Goal: Task Accomplishment & Management: Manage account settings

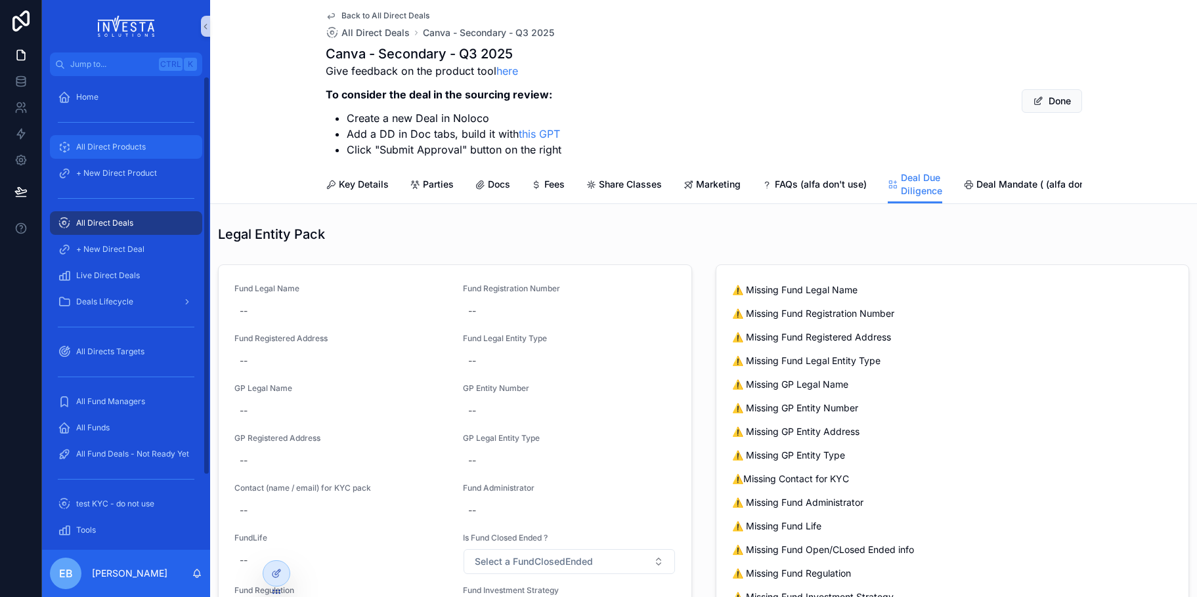
click at [124, 154] on div "All Direct Products" at bounding box center [126, 147] width 137 height 21
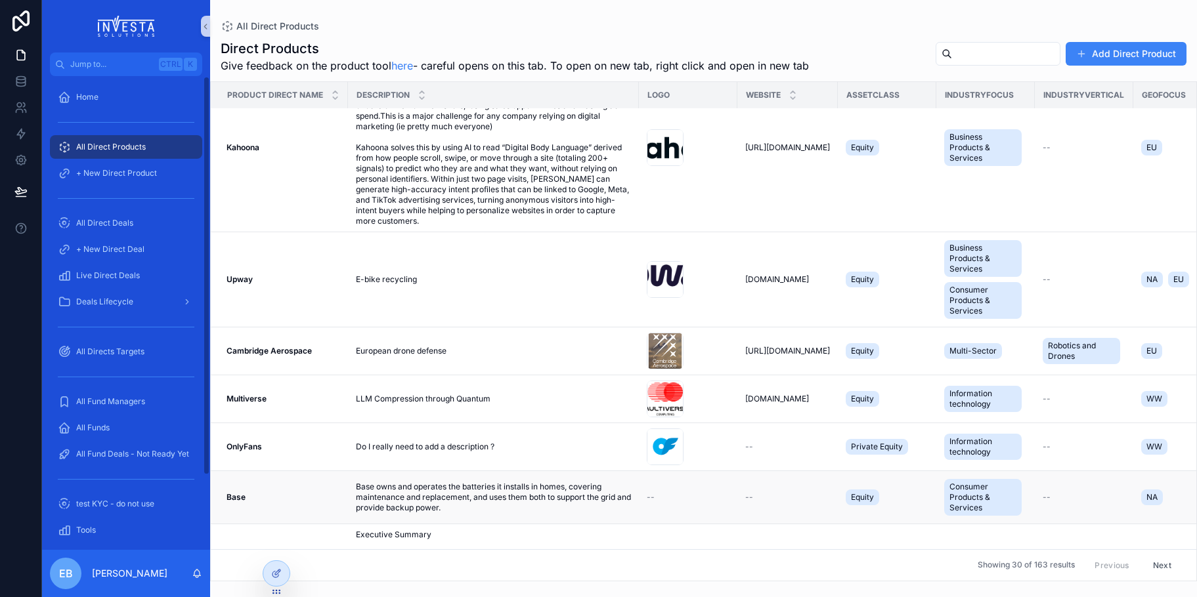
scroll to position [394, 0]
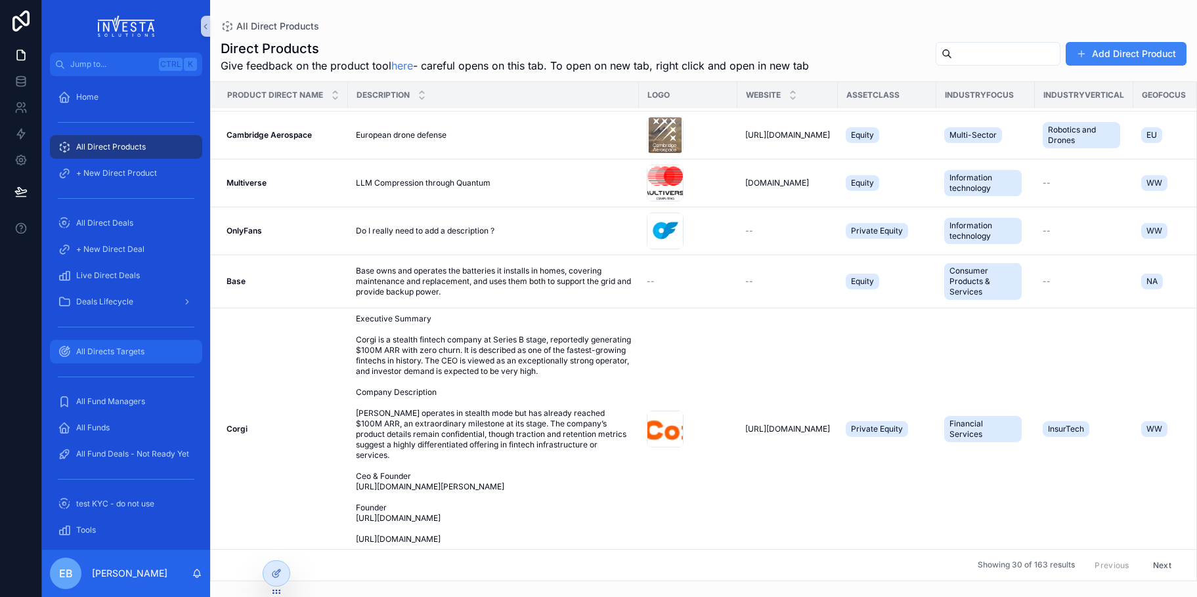
click at [110, 341] on link "All Directs Targets" at bounding box center [126, 352] width 152 height 24
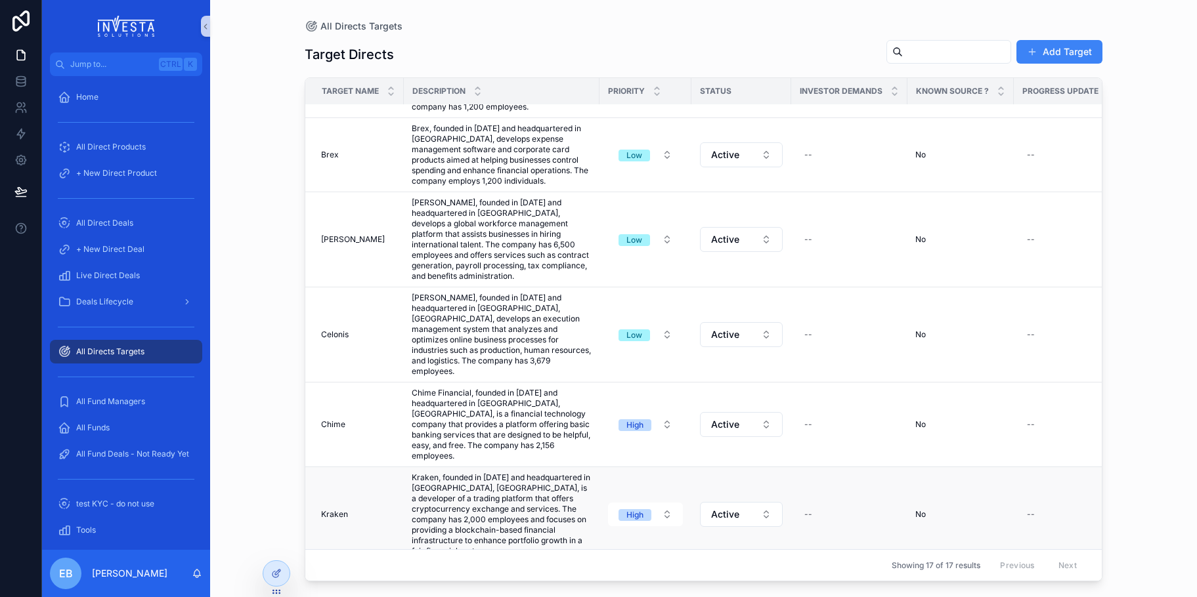
scroll to position [394, 0]
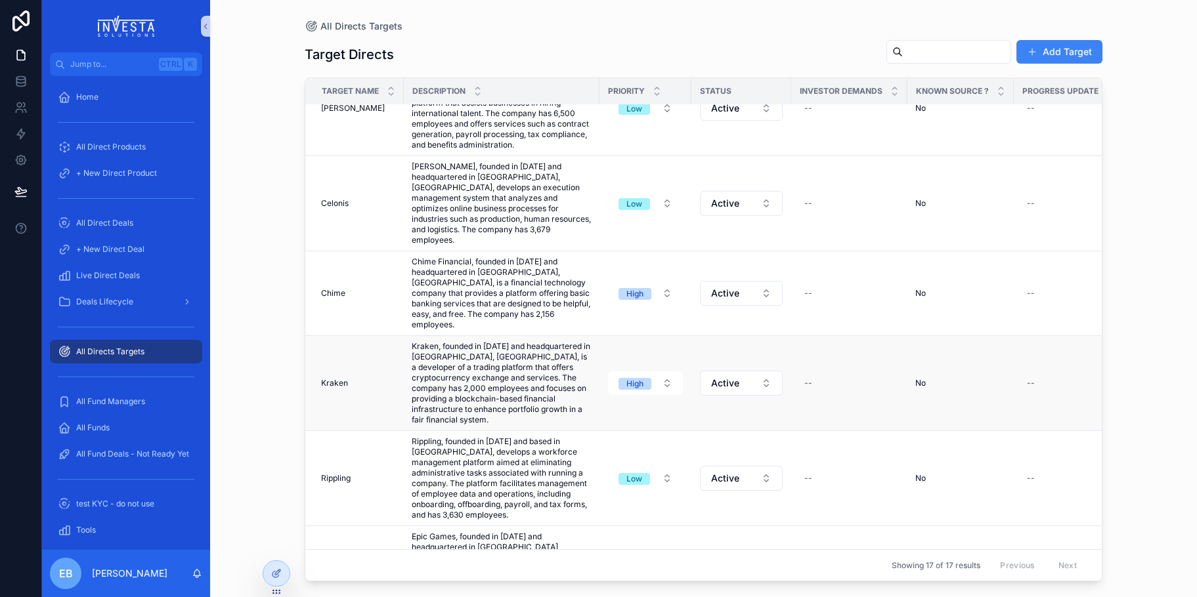
click at [925, 378] on span "No" at bounding box center [920, 383] width 11 height 11
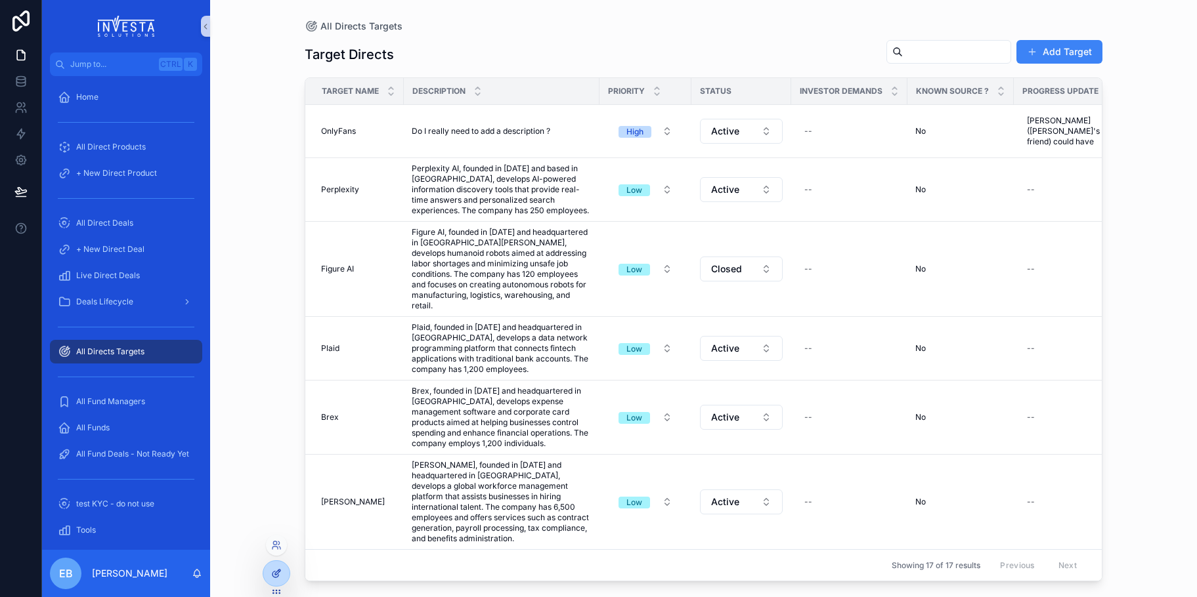
click at [272, 576] on icon at bounding box center [275, 575] width 6 height 6
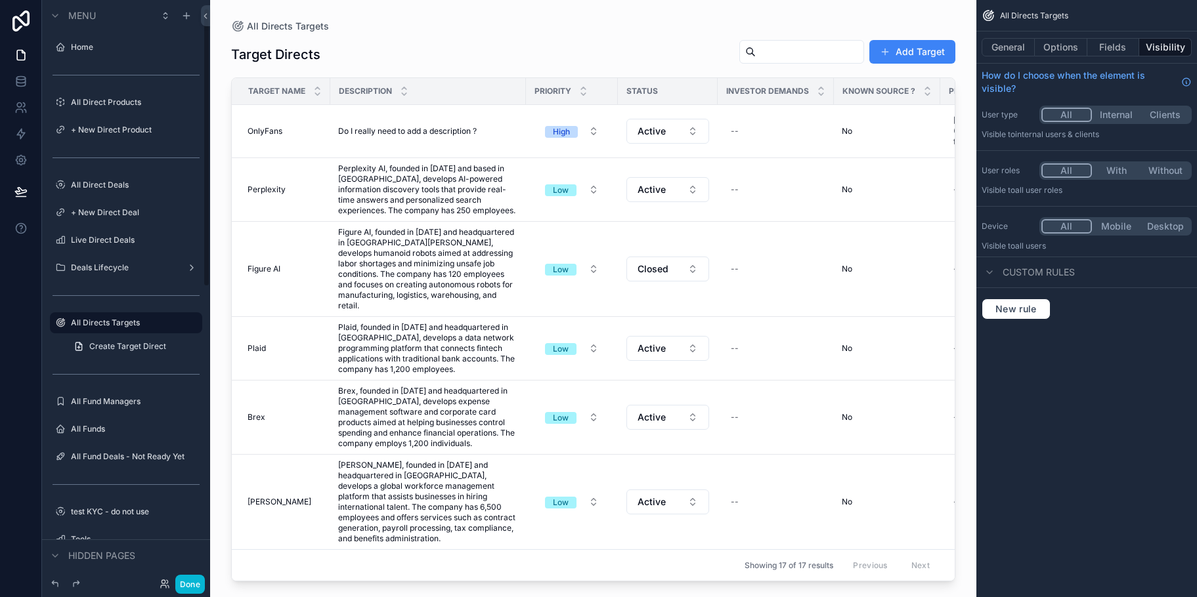
scroll to position [18, 0]
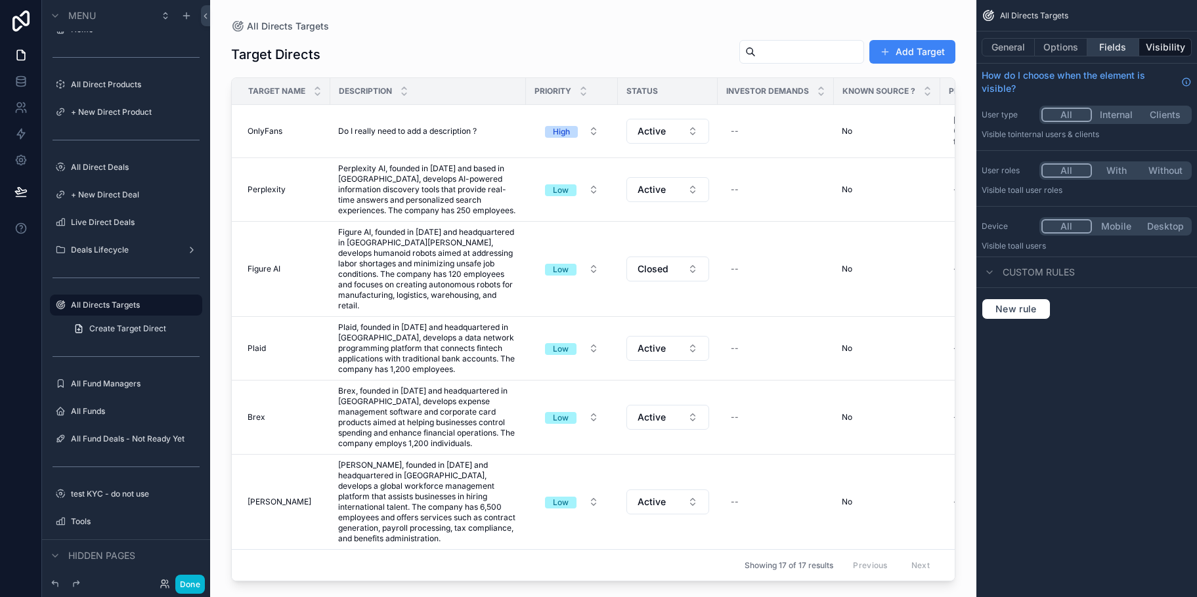
click at [1106, 50] on button "Fields" at bounding box center [1113, 47] width 53 height 18
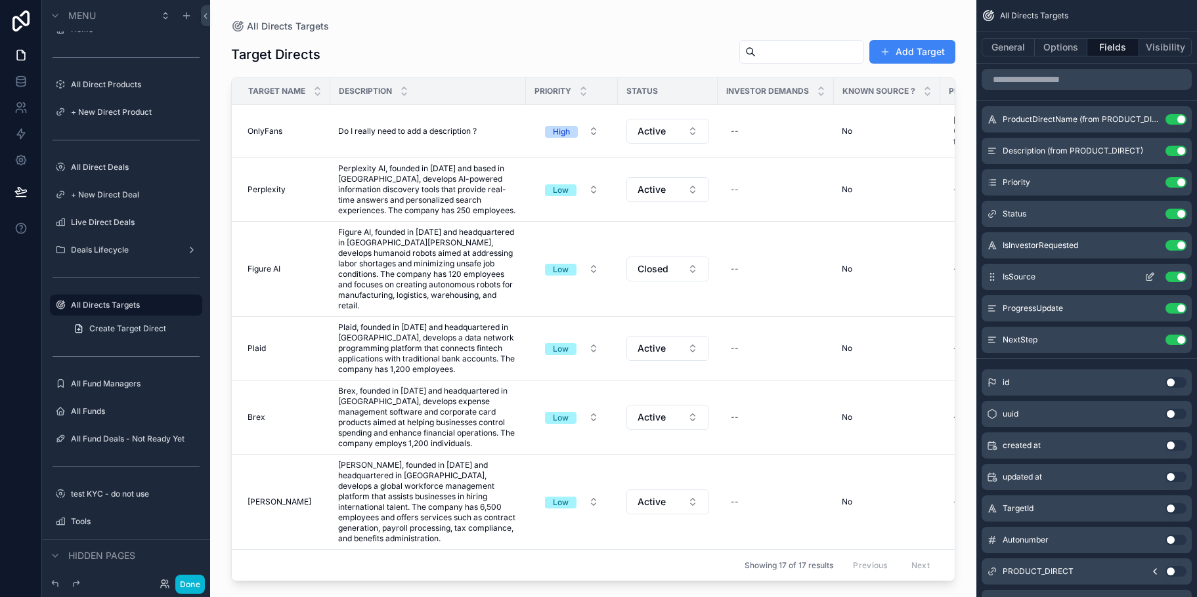
click at [1149, 279] on icon "scrollable content" at bounding box center [1149, 277] width 11 height 11
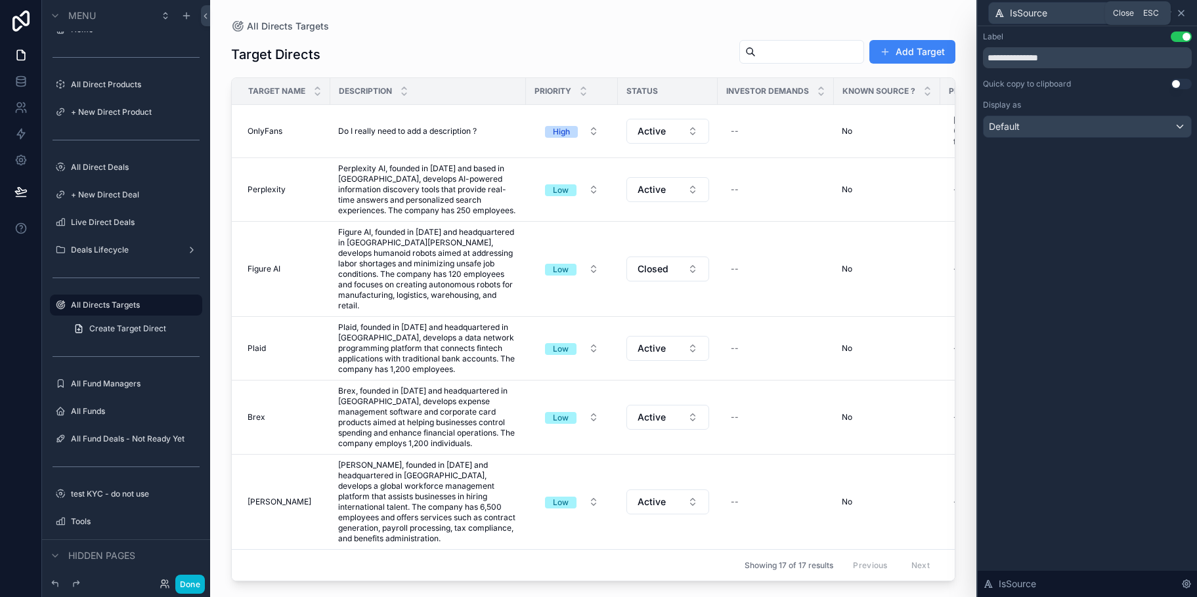
click at [1178, 9] on icon at bounding box center [1181, 13] width 11 height 11
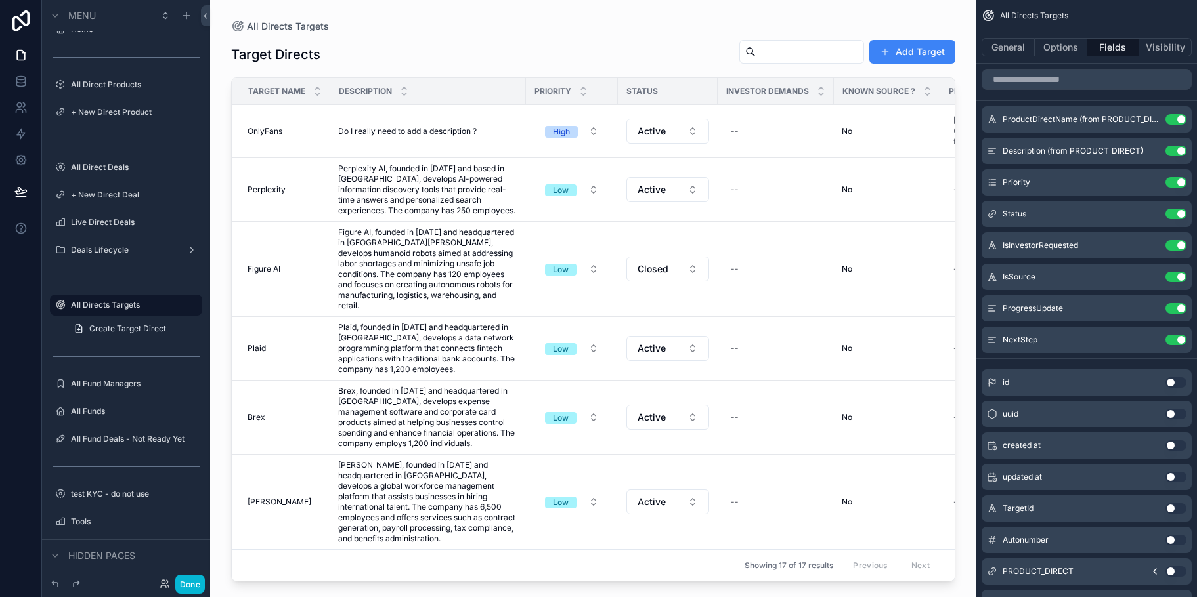
drag, startPoint x: 948, startPoint y: 265, endPoint x: 936, endPoint y: 310, distance: 46.8
click at [936, 310] on div "scrollable content" at bounding box center [593, 291] width 766 height 582
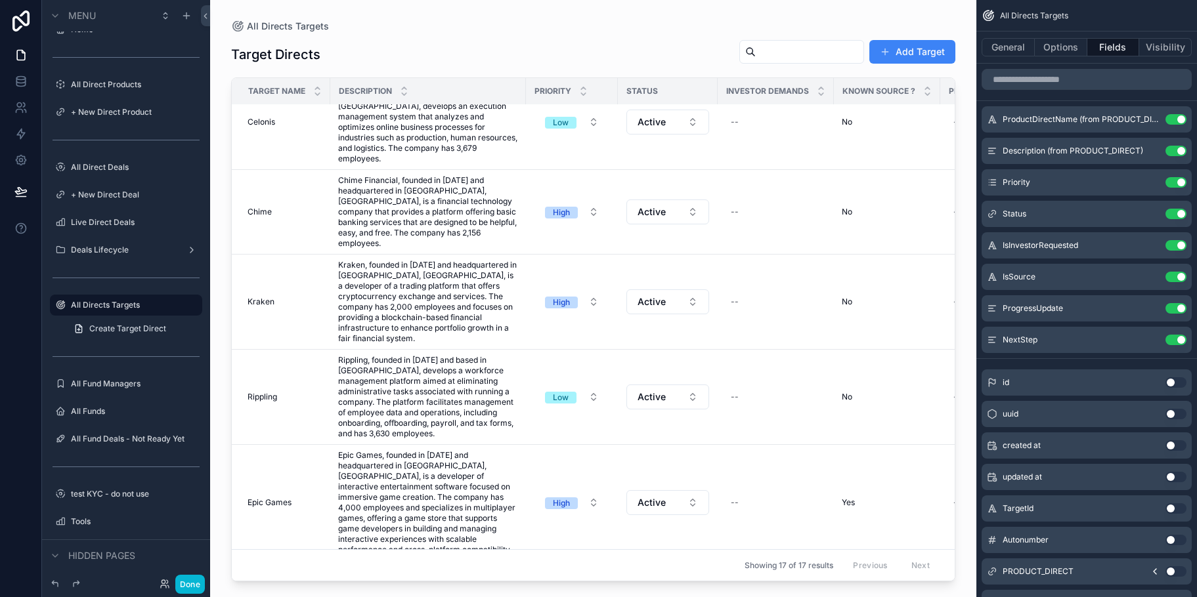
scroll to position [473, 0]
click at [846, 299] on span "No" at bounding box center [846, 304] width 11 height 11
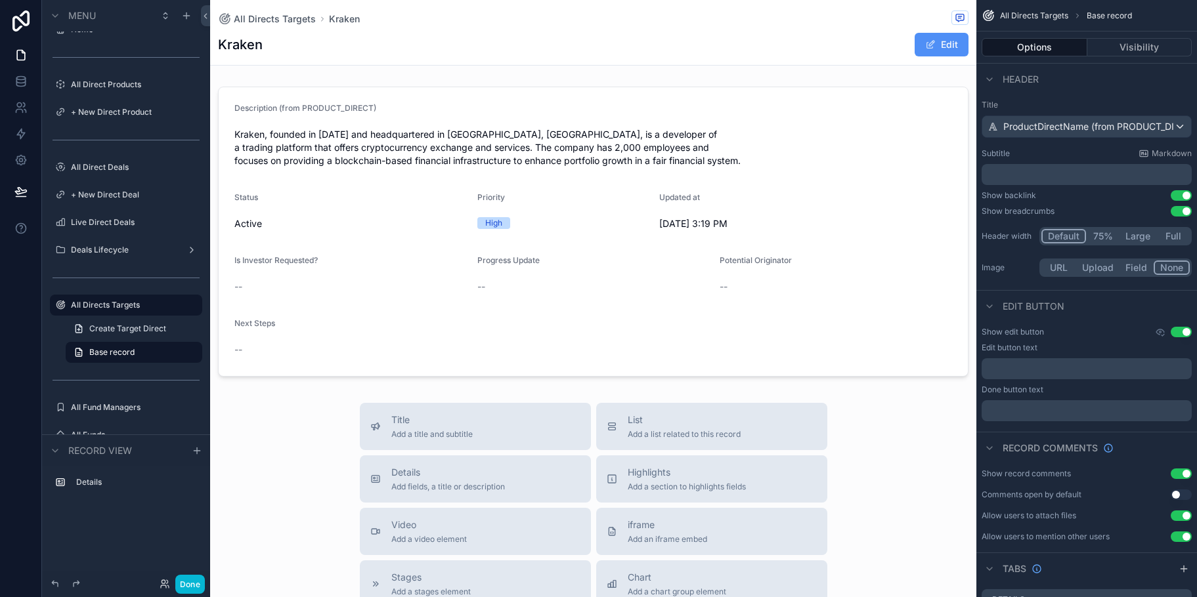
click at [929, 45] on button "Edit" at bounding box center [941, 45] width 54 height 24
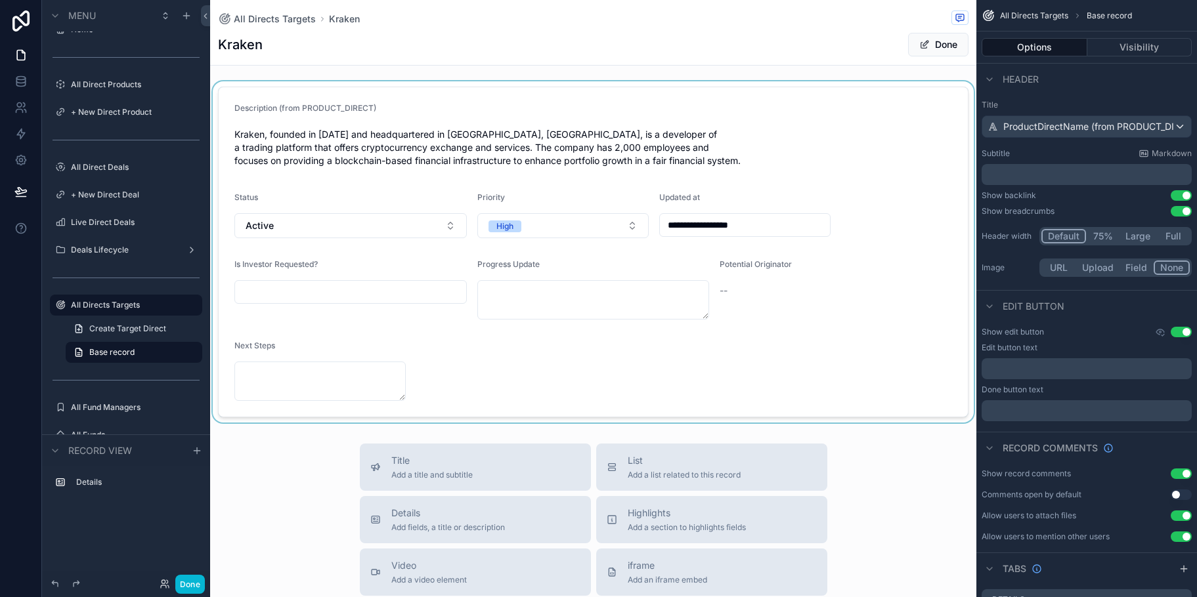
click at [555, 282] on div "scrollable content" at bounding box center [593, 251] width 766 height 341
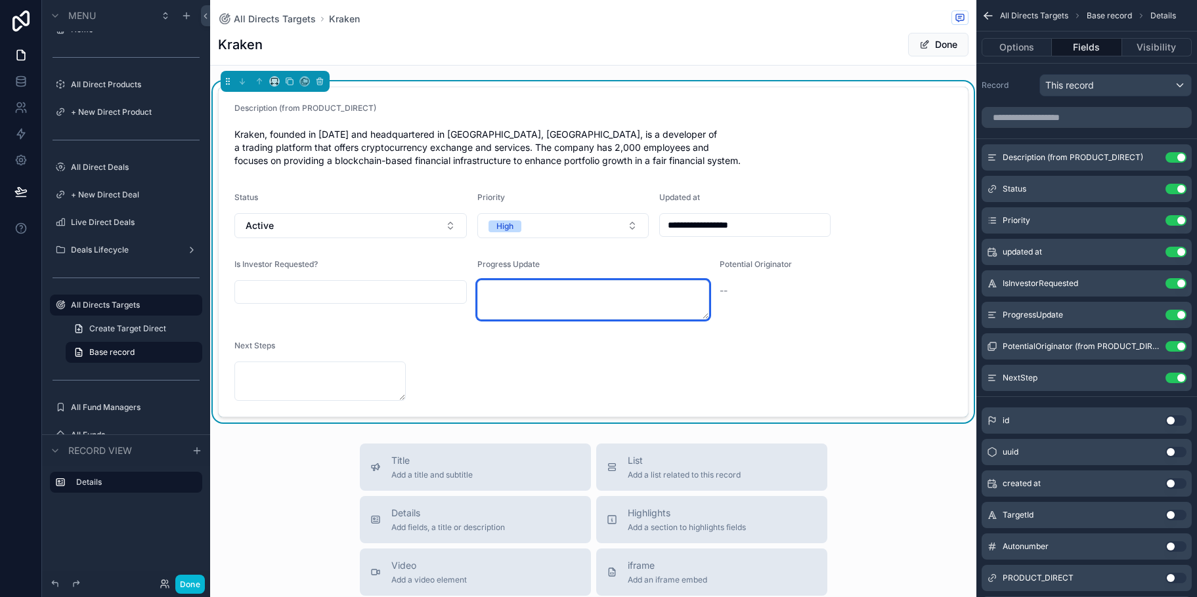
click at [549, 287] on textarea "scrollable content" at bounding box center [593, 299] width 232 height 39
click at [719, 284] on span "--" at bounding box center [723, 290] width 8 height 13
click at [722, 284] on div "--" at bounding box center [835, 290] width 232 height 13
click at [719, 284] on span "--" at bounding box center [723, 290] width 8 height 13
click at [572, 280] on textarea "scrollable content" at bounding box center [593, 299] width 232 height 39
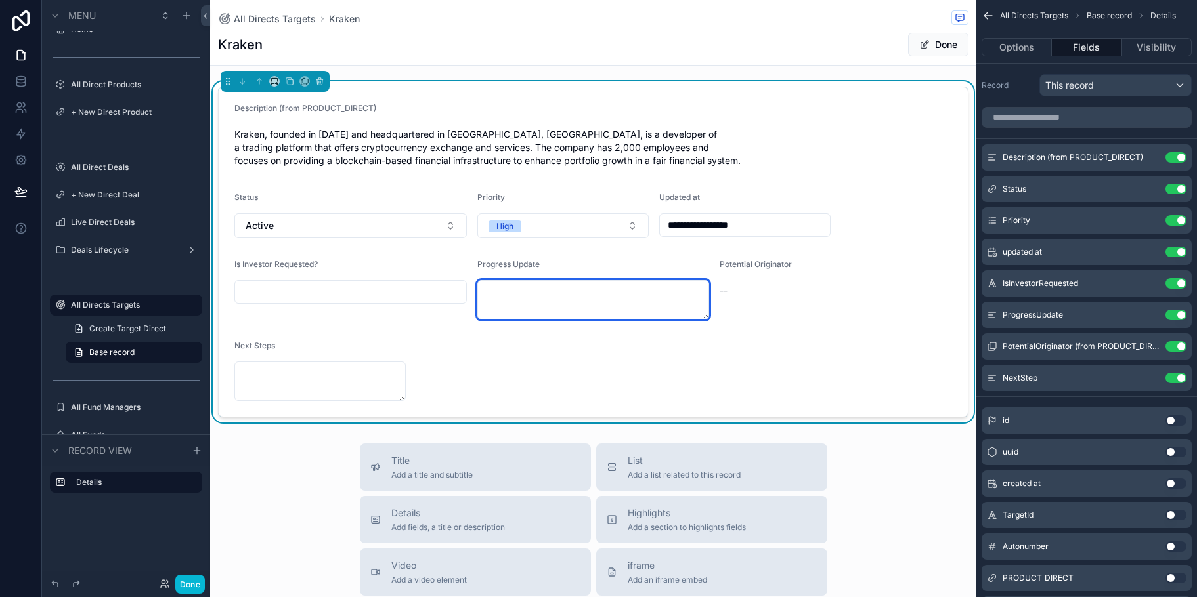
click at [518, 289] on textarea "scrollable content" at bounding box center [593, 299] width 232 height 39
type textarea "**********"
type input "**********"
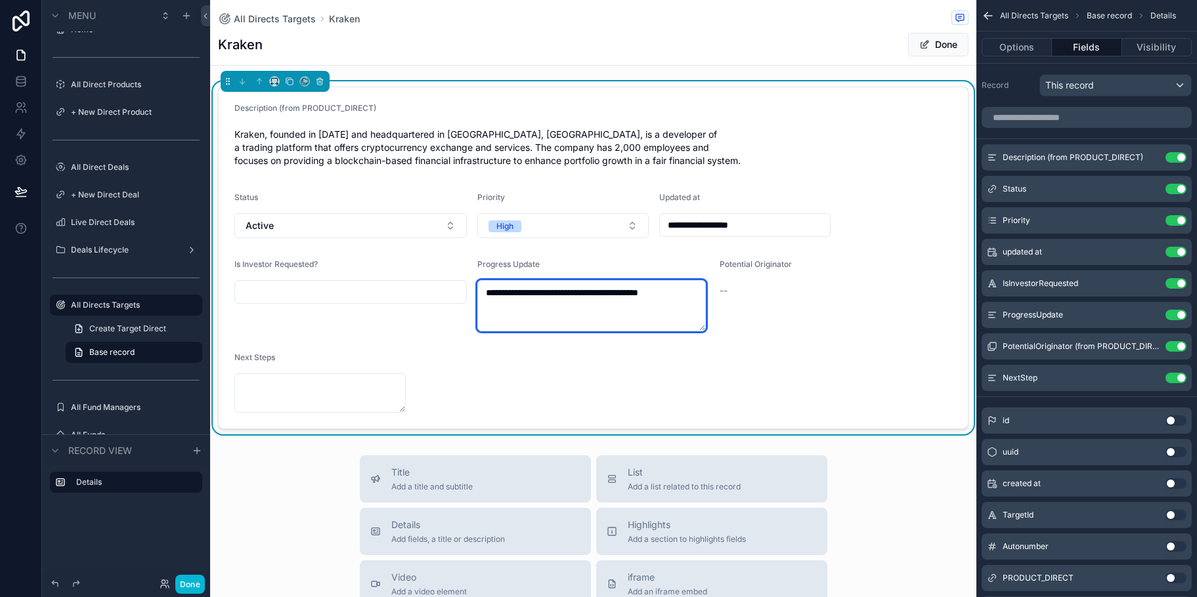
type textarea "**********"
type input "**********"
drag, startPoint x: 544, startPoint y: 301, endPoint x: 478, endPoint y: 282, distance: 69.0
click at [478, 282] on textarea "**********" at bounding box center [591, 305] width 229 height 51
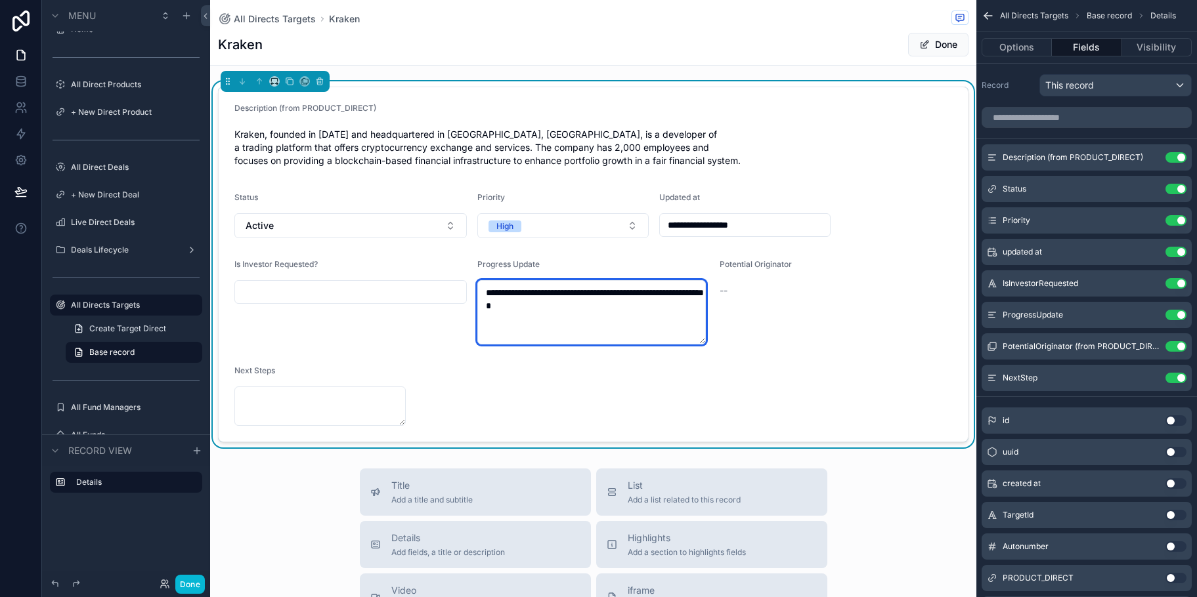
type textarea "**********"
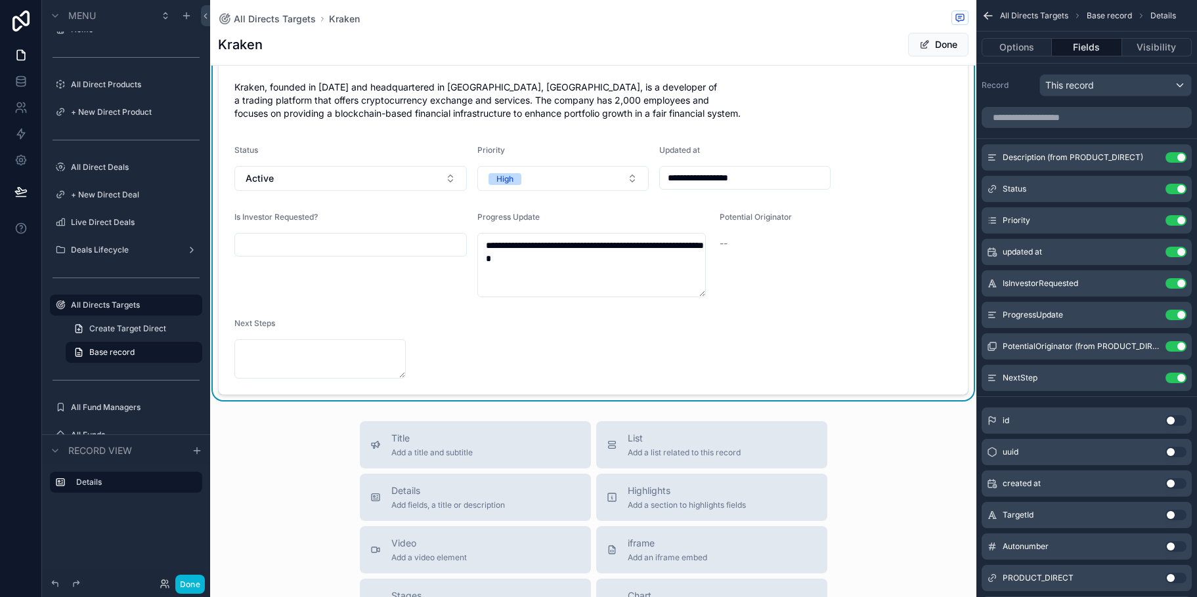
scroll to position [37, 0]
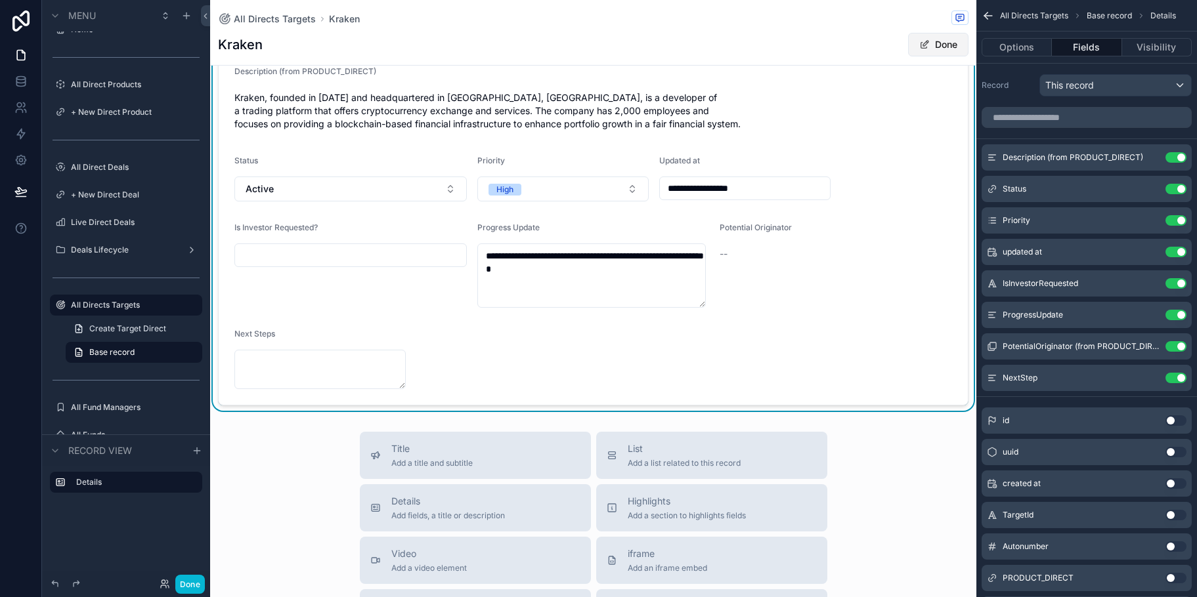
click at [928, 47] on button "Done" at bounding box center [938, 45] width 60 height 24
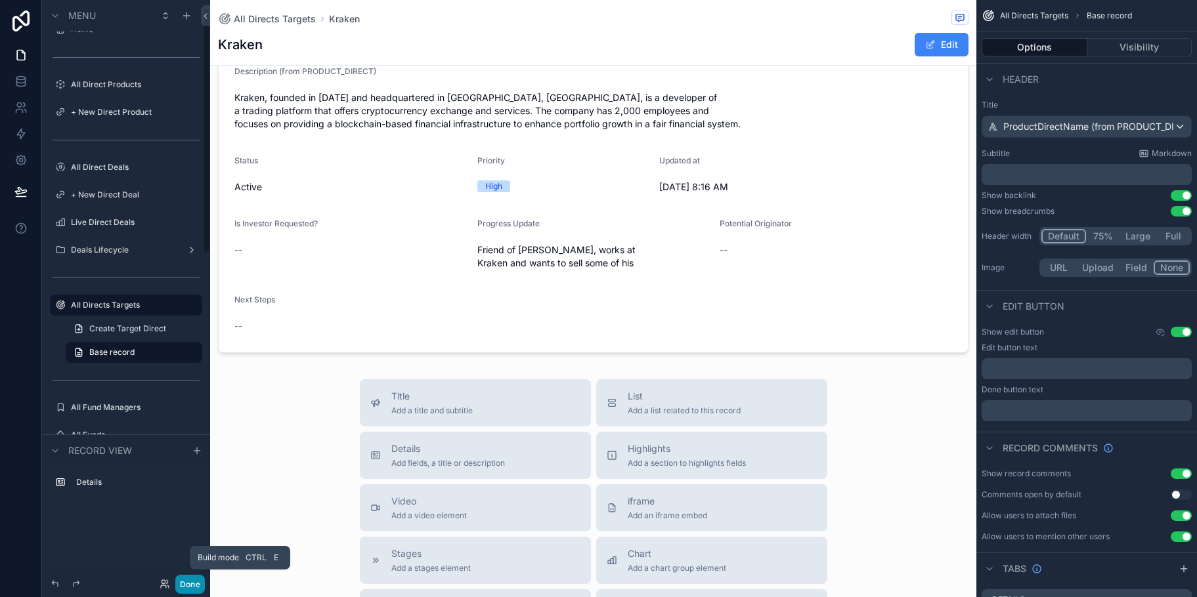
click at [187, 589] on button "Done" at bounding box center [190, 584] width 30 height 19
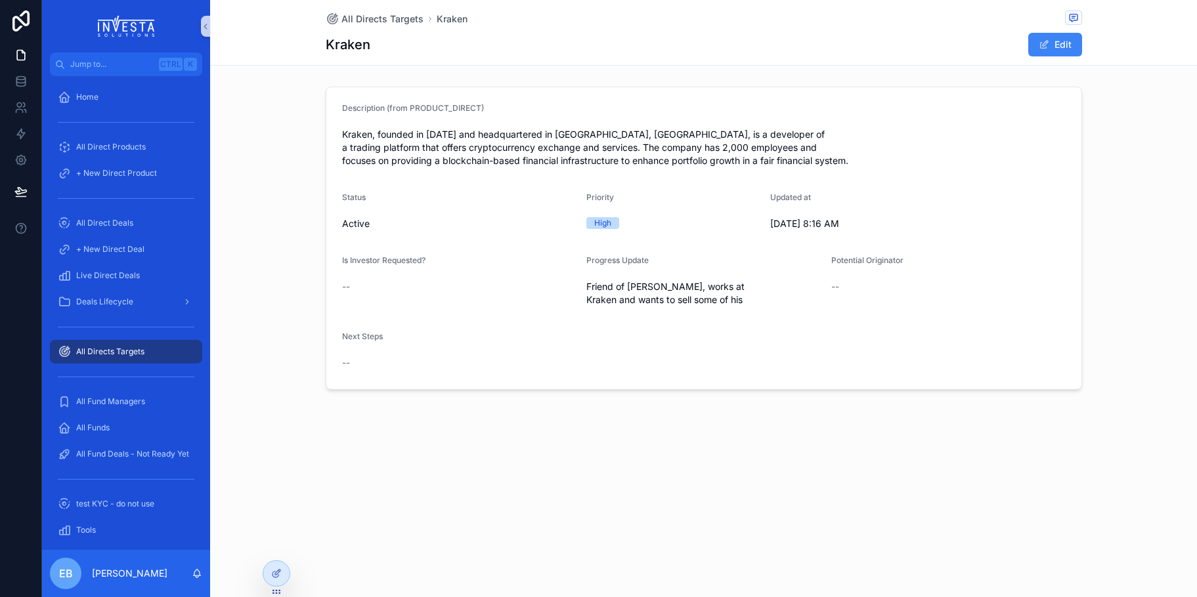
scroll to position [0, 0]
click at [362, 18] on span "All Directs Targets" at bounding box center [382, 18] width 82 height 13
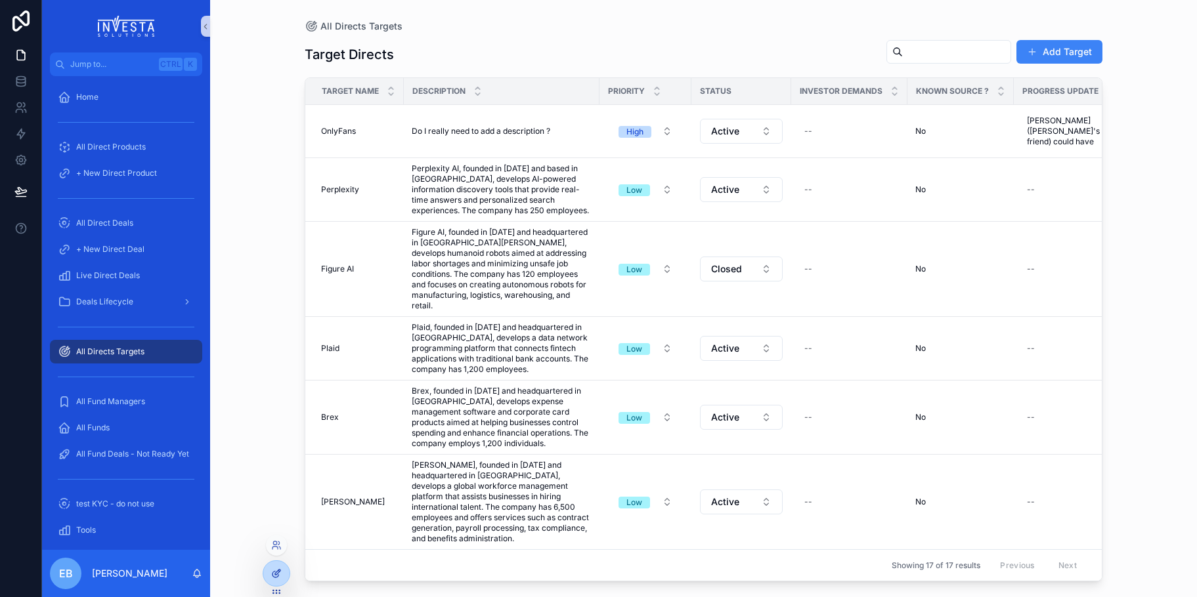
click at [276, 572] on icon at bounding box center [276, 573] width 11 height 11
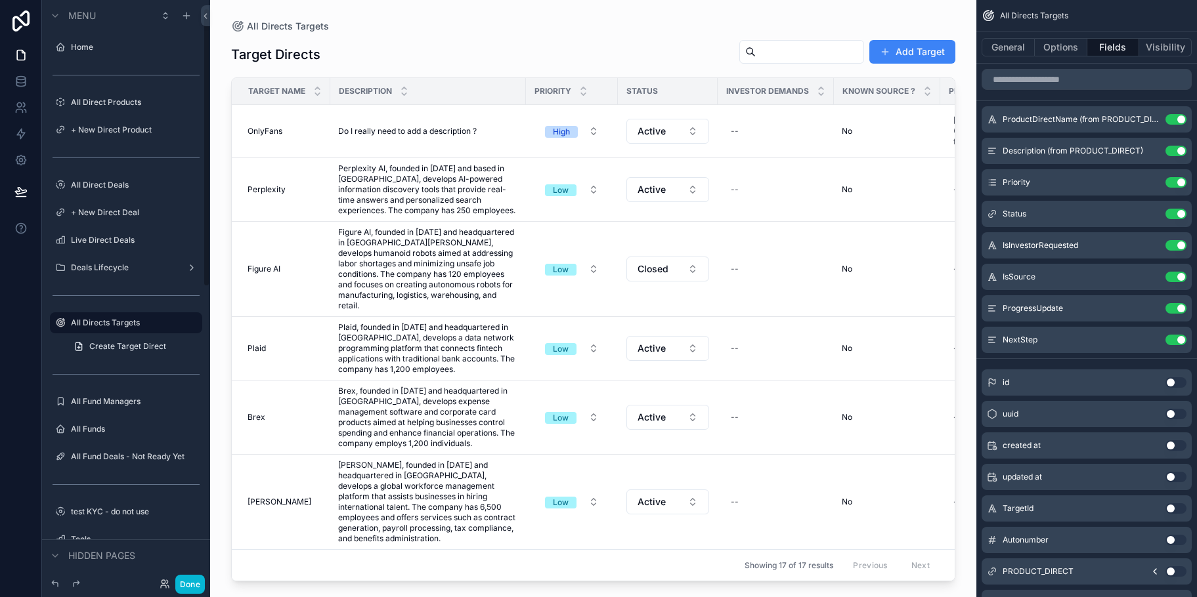
scroll to position [18, 0]
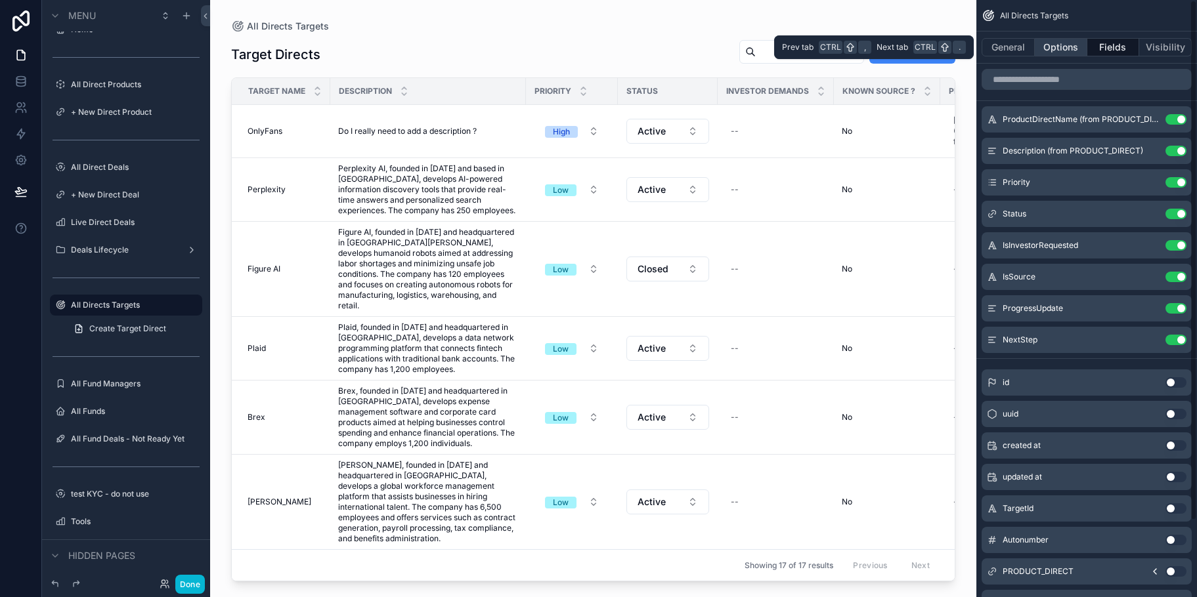
click at [1068, 50] on button "Options" at bounding box center [1060, 47] width 53 height 18
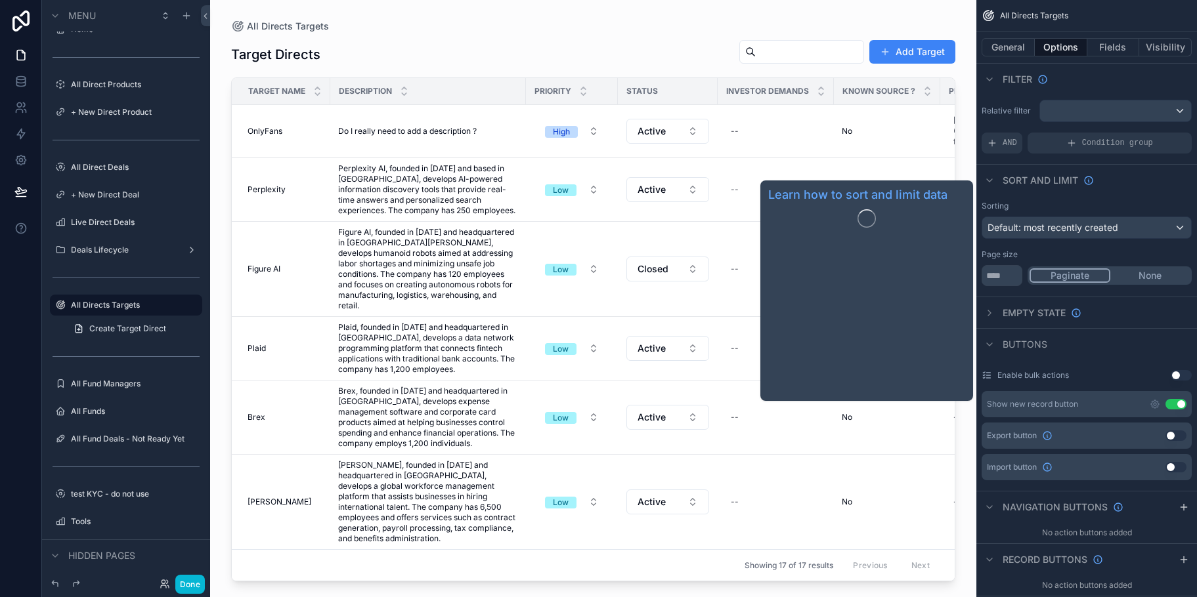
click at [1022, 178] on span "Sort And Limit" at bounding box center [1039, 180] width 75 height 13
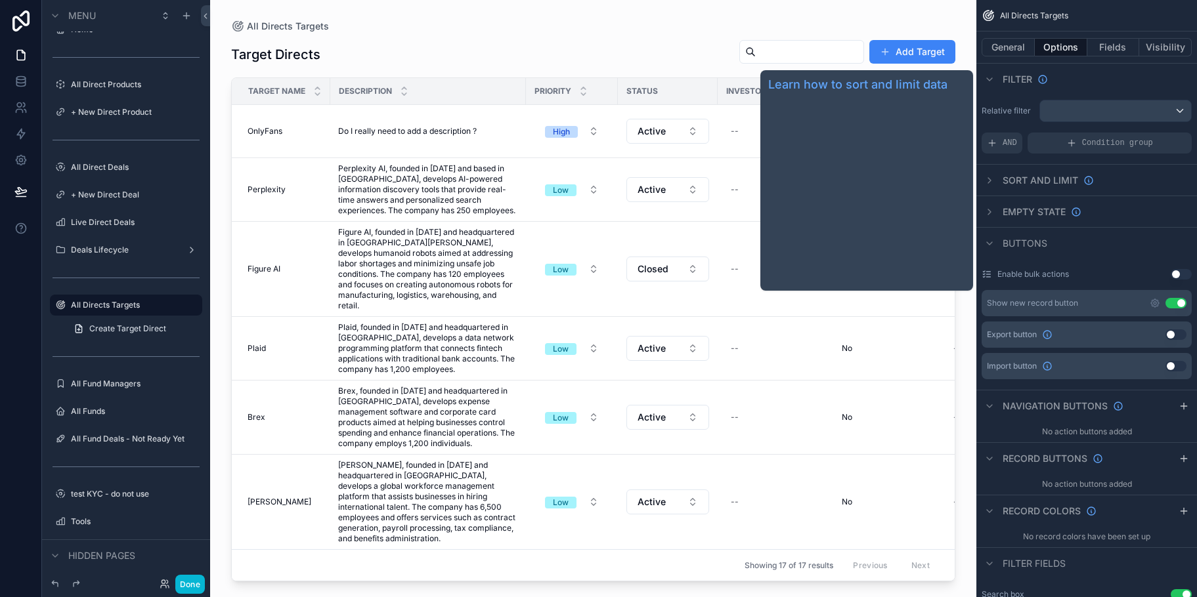
click at [1022, 178] on span "Sort And Limit" at bounding box center [1039, 180] width 75 height 13
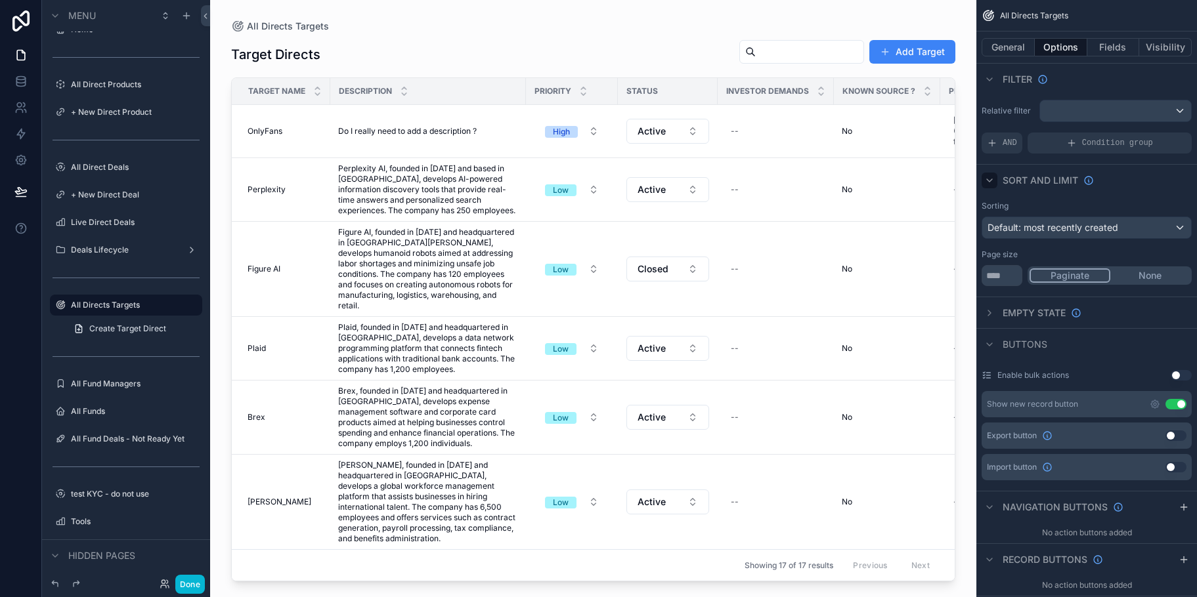
click at [988, 179] on icon "scrollable content" at bounding box center [989, 180] width 11 height 11
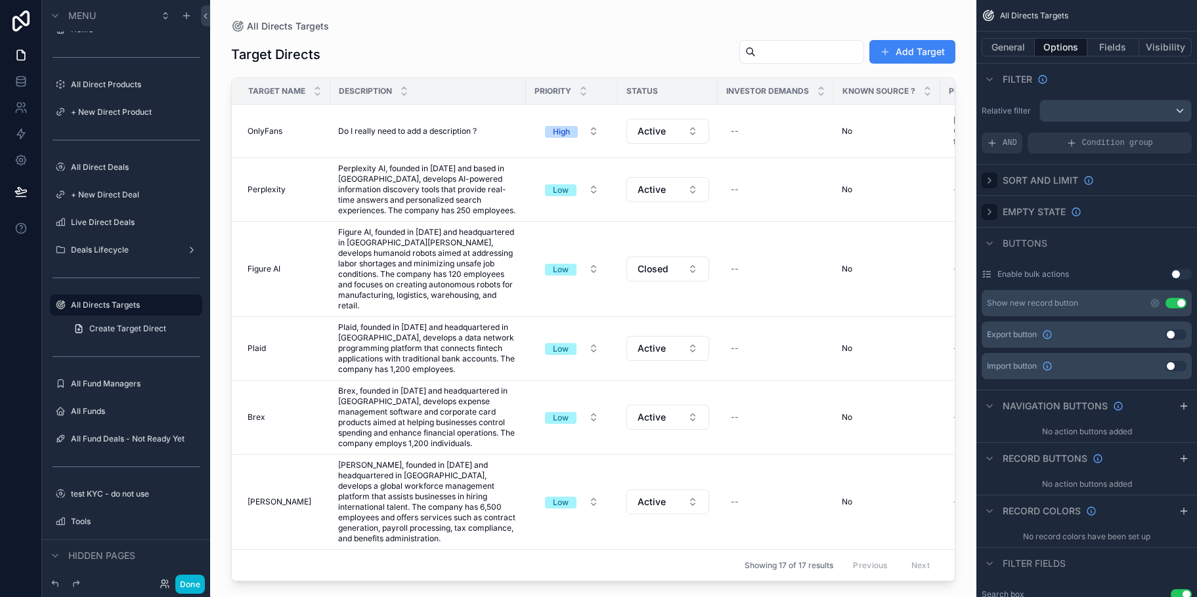
click at [992, 207] on icon "scrollable content" at bounding box center [989, 212] width 11 height 11
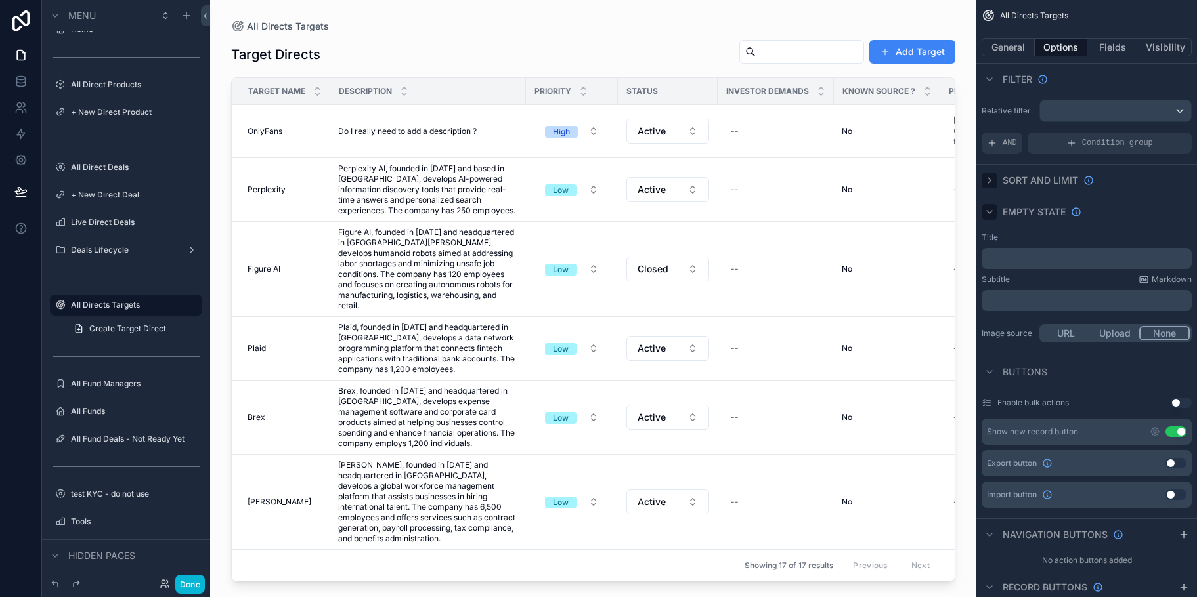
click at [992, 207] on icon "scrollable content" at bounding box center [989, 212] width 11 height 11
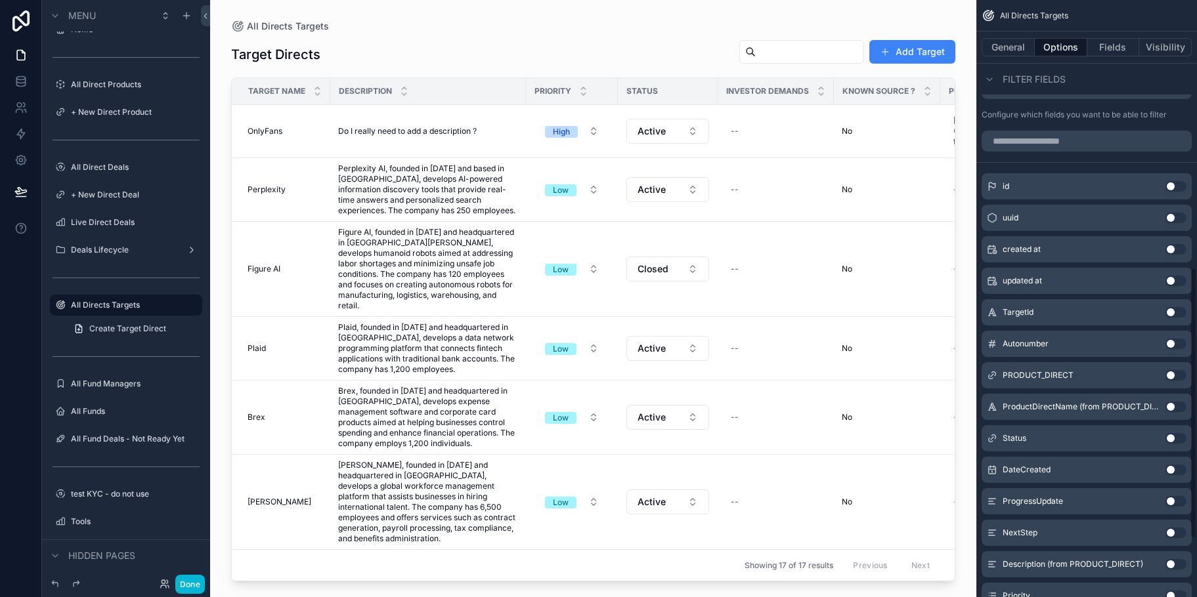
scroll to position [656, 0]
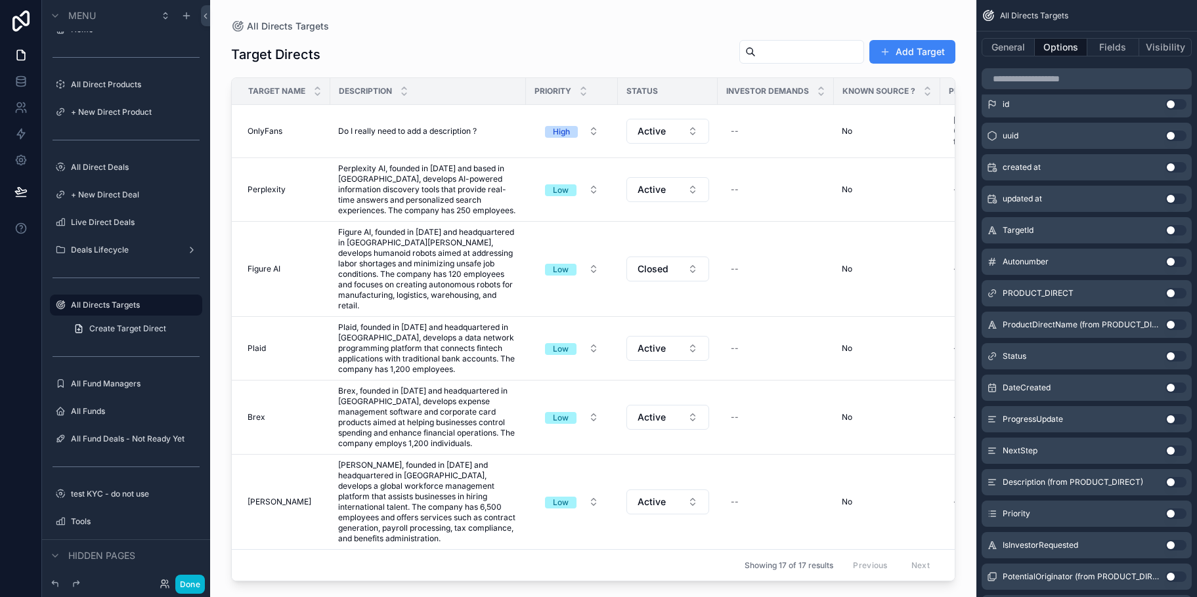
click at [1178, 512] on button "Use setting" at bounding box center [1175, 514] width 21 height 11
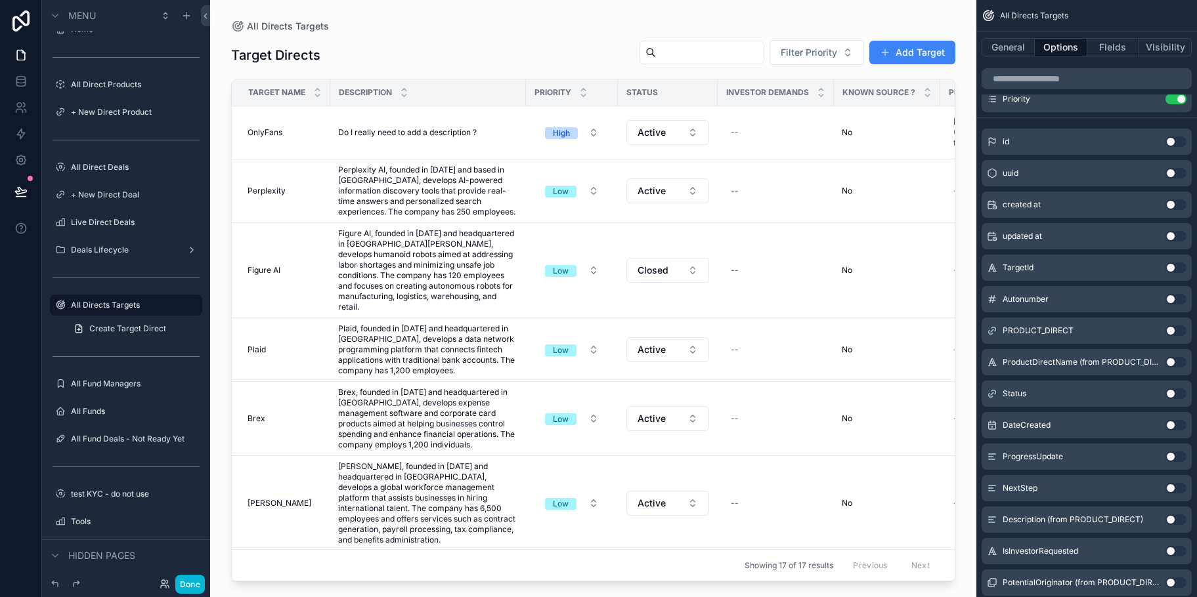
click at [1175, 485] on button "Use setting" at bounding box center [1175, 488] width 21 height 11
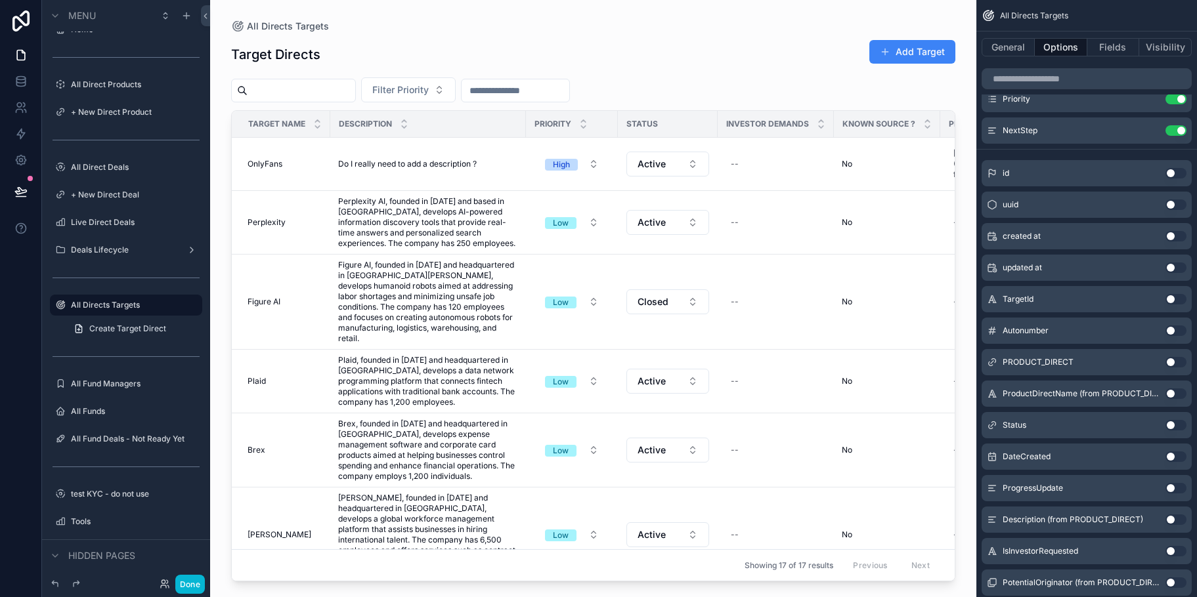
click at [587, 90] on div "scrollable content" at bounding box center [593, 291] width 766 height 582
click at [569, 90] on input "scrollable content" at bounding box center [515, 90] width 108 height 18
click at [1176, 129] on button "Use setting" at bounding box center [1175, 130] width 21 height 11
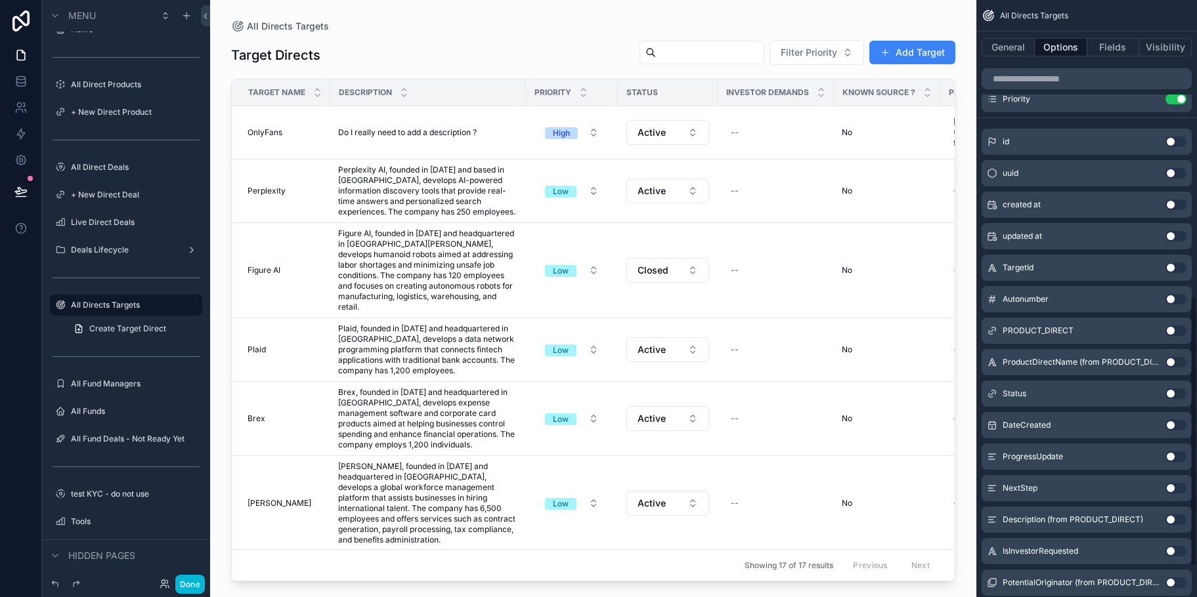
click at [1177, 551] on button "Use setting" at bounding box center [1175, 551] width 21 height 11
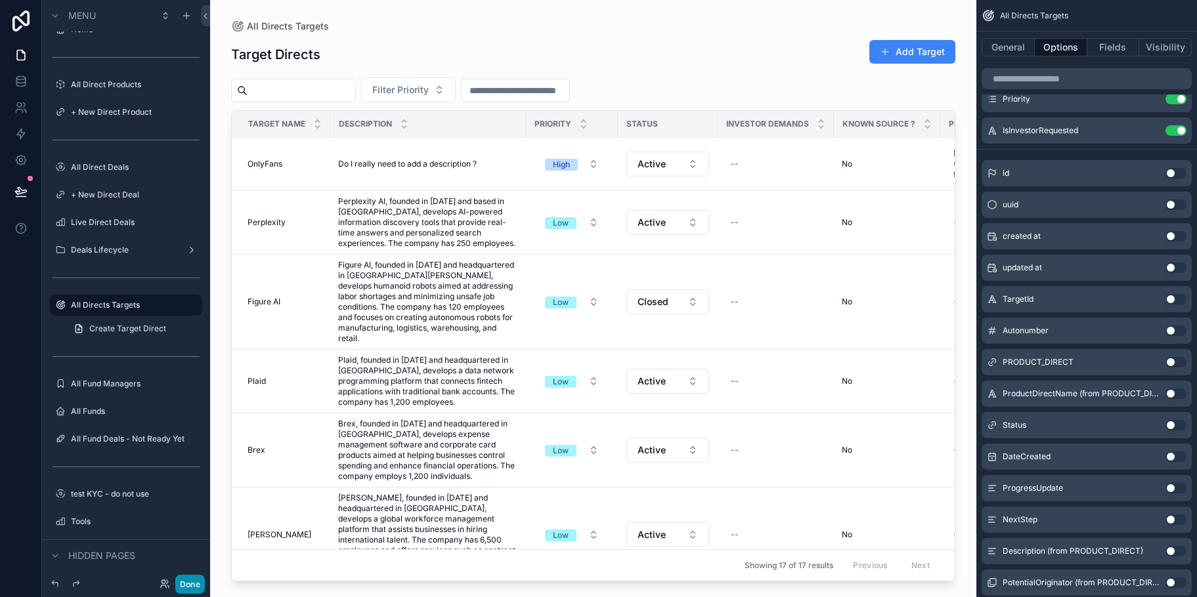
click at [194, 585] on button "Done" at bounding box center [190, 584] width 30 height 19
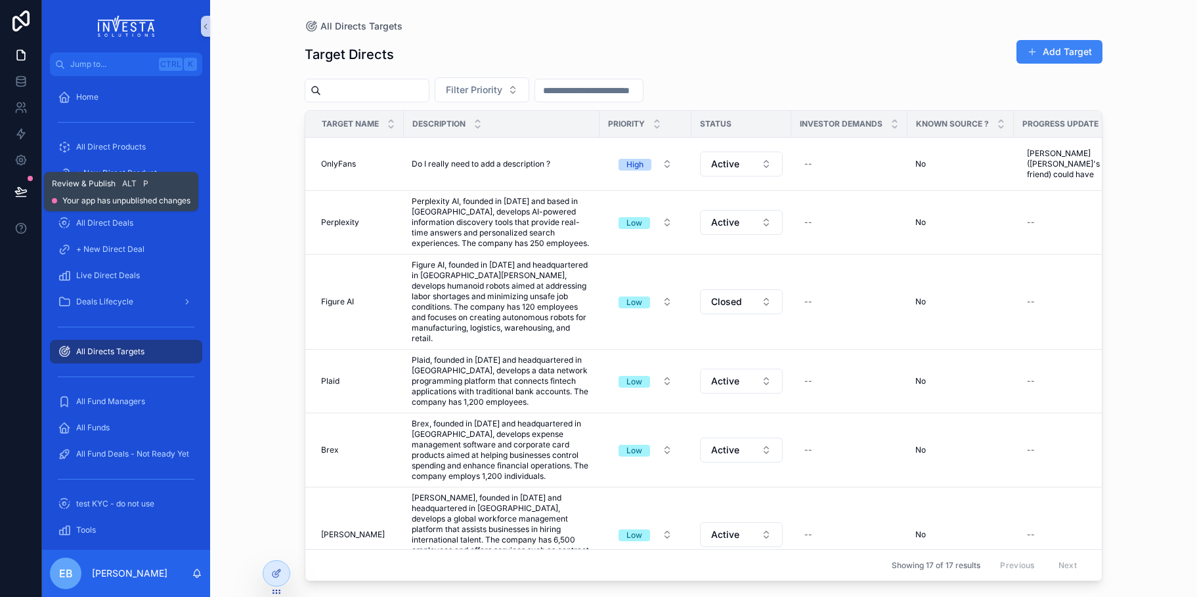
click at [18, 184] on button at bounding box center [21, 191] width 29 height 37
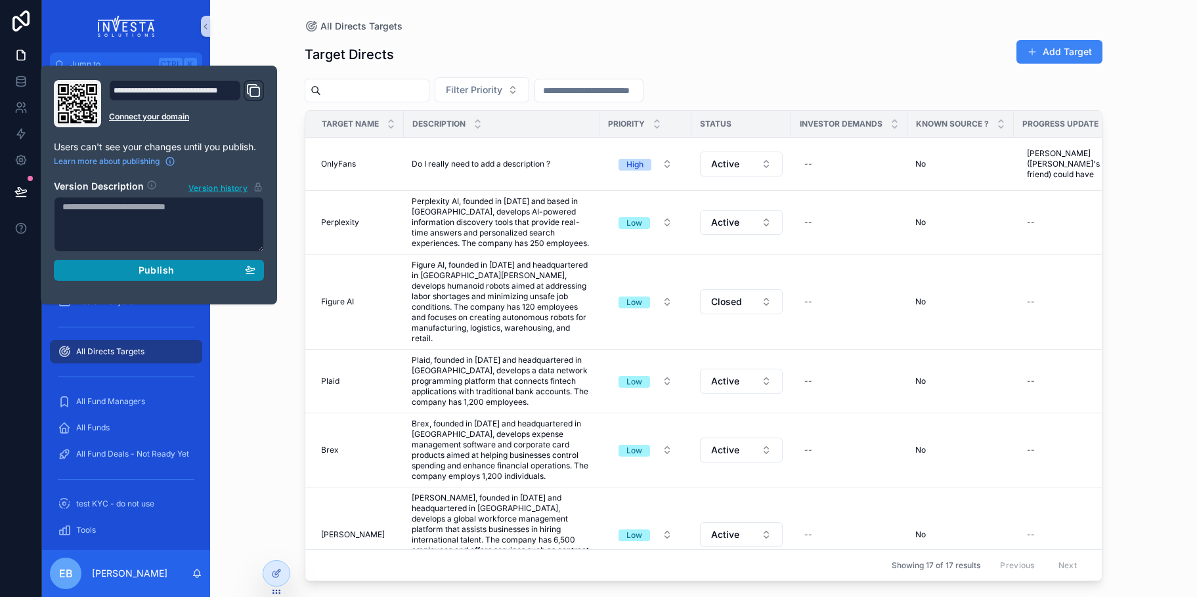
click at [125, 271] on div "Publish" at bounding box center [158, 271] width 193 height 12
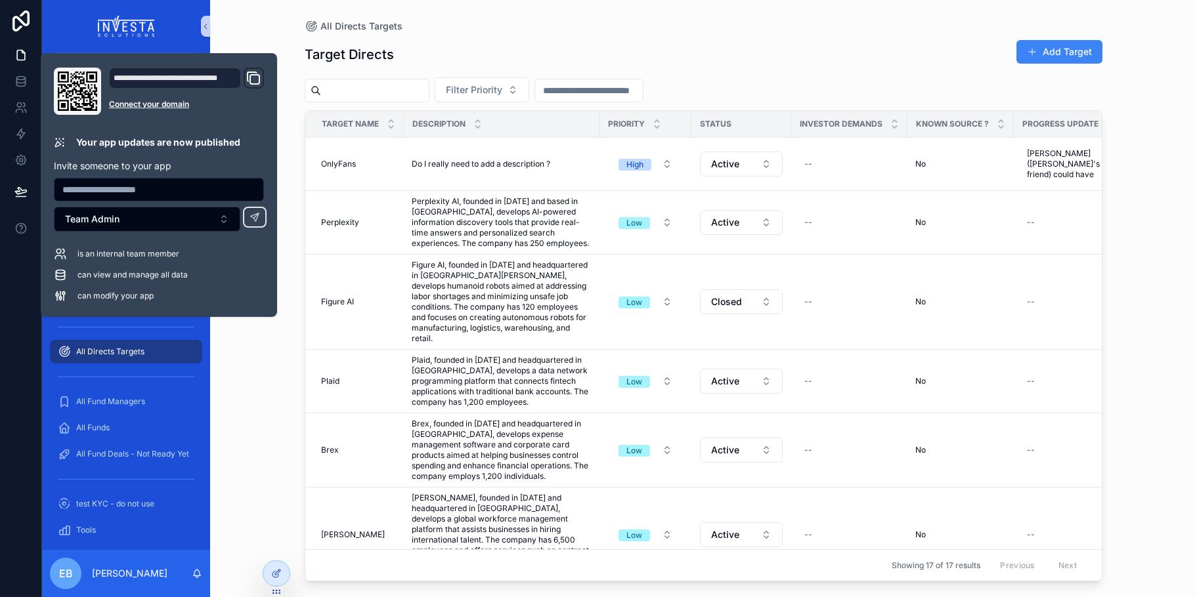
click at [286, 131] on div "All Directs Targets Target Directs Add Target Filter Priority Target Name Descr…" at bounding box center [703, 291] width 839 height 582
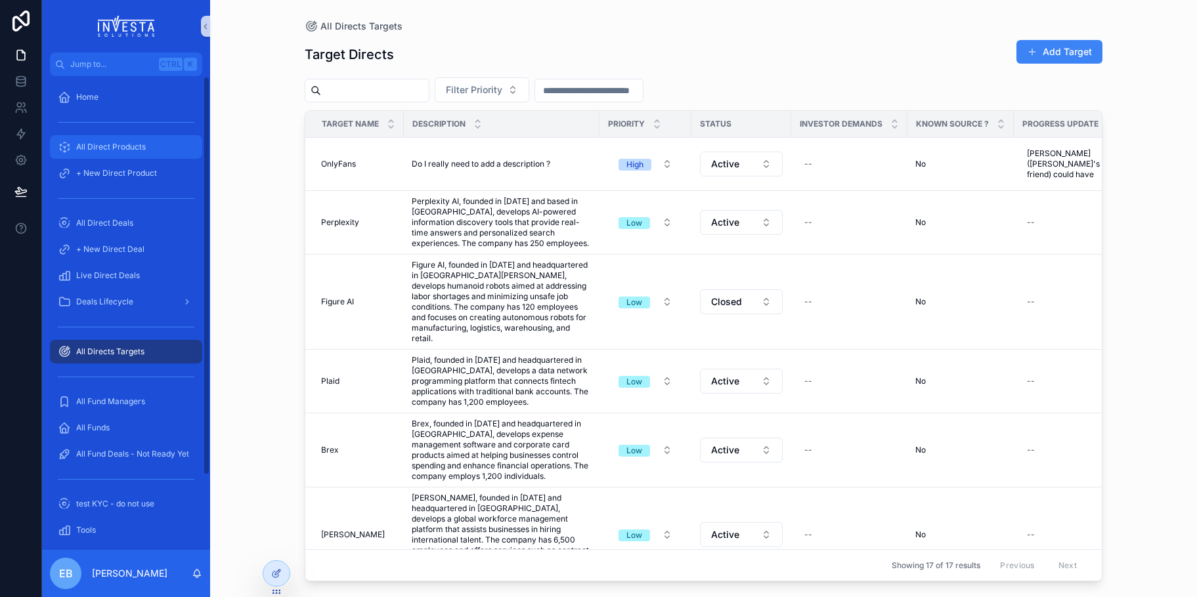
click at [109, 138] on div "All Direct Products" at bounding box center [126, 147] width 137 height 21
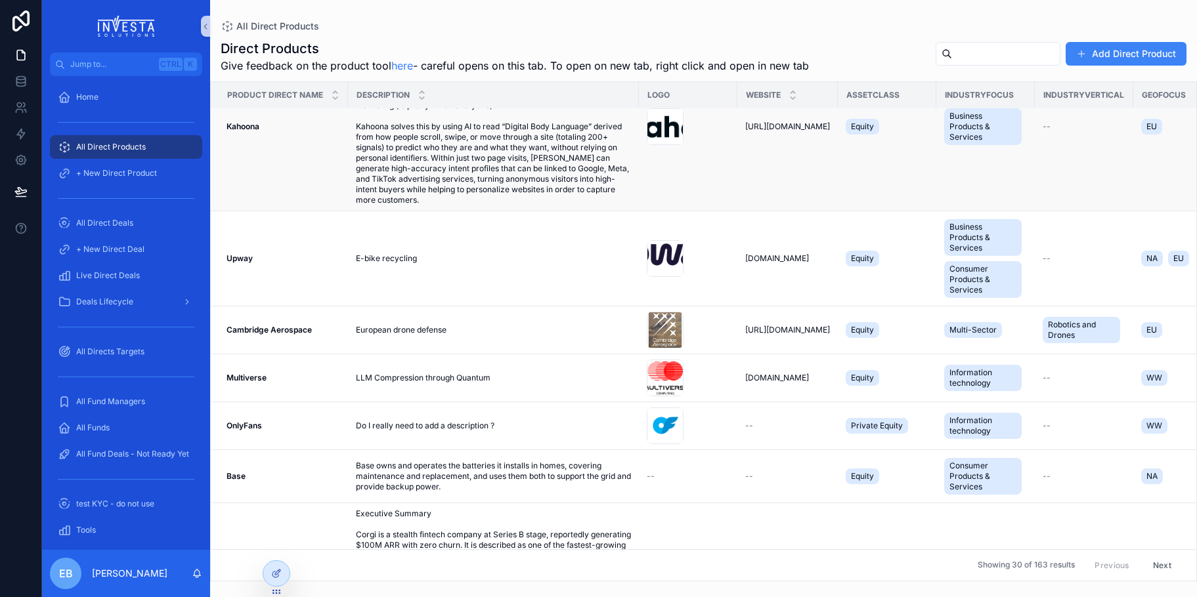
scroll to position [197, 0]
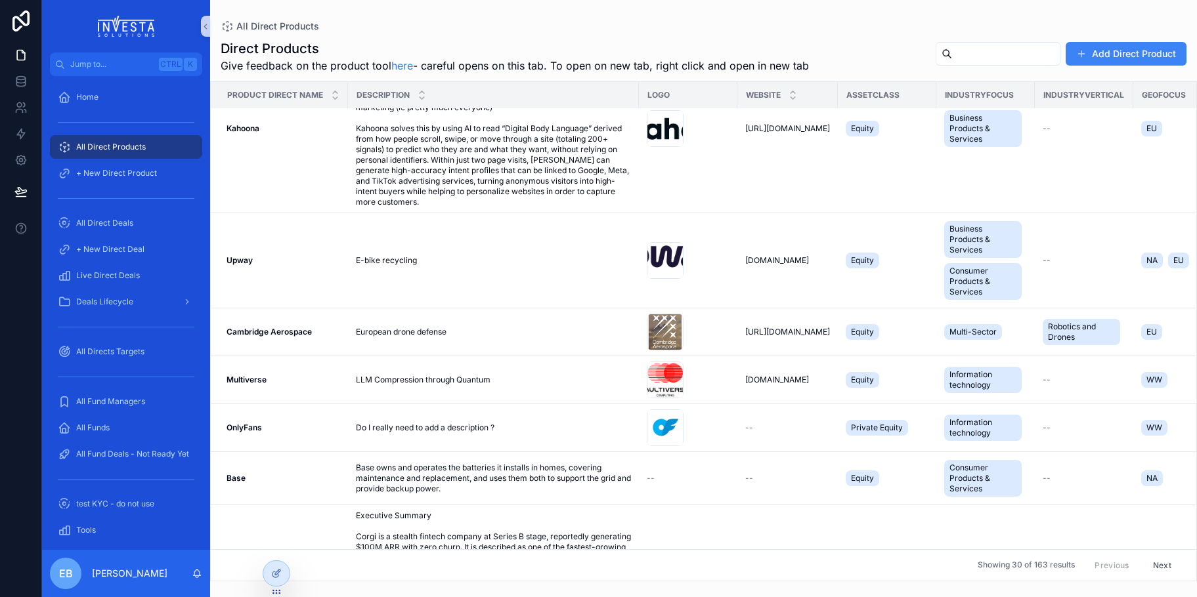
click at [952, 54] on input "scrollable content" at bounding box center [1006, 54] width 108 height 18
type input "******"
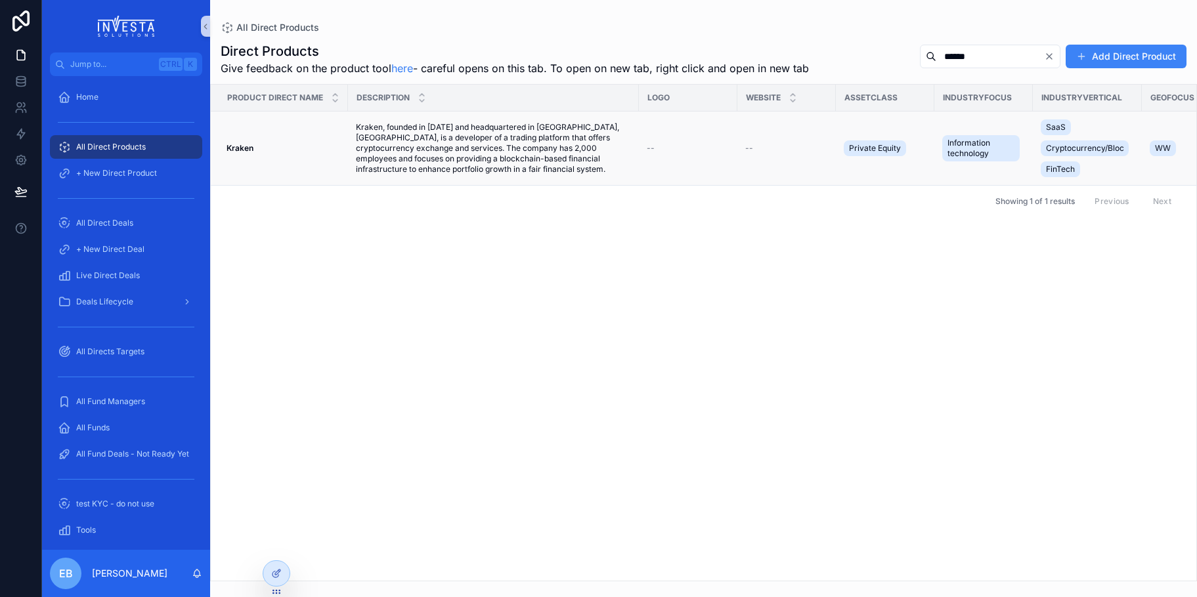
click at [296, 148] on div "Kraken Kraken" at bounding box center [283, 148] width 114 height 11
